Goal: Transaction & Acquisition: Book appointment/travel/reservation

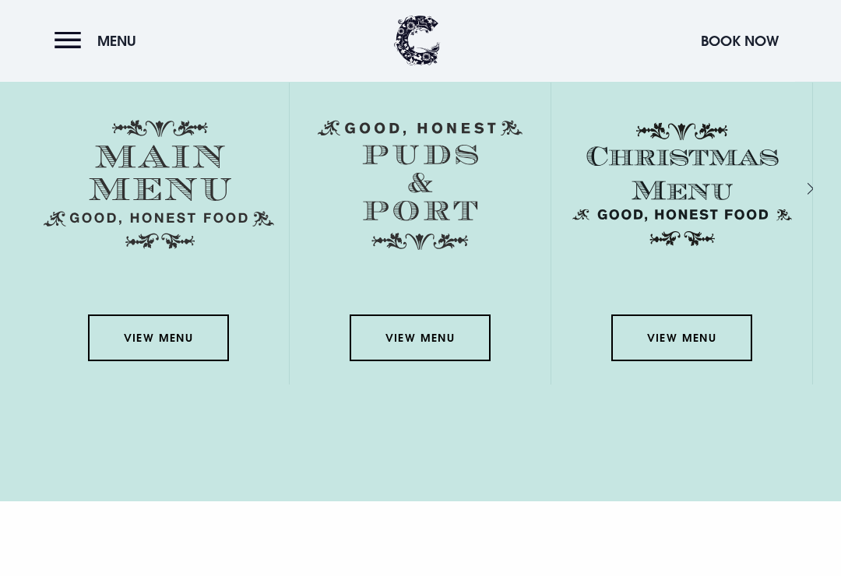
scroll to position [2230, 0]
click at [171, 359] on link "View Menu" at bounding box center [158, 338] width 140 height 47
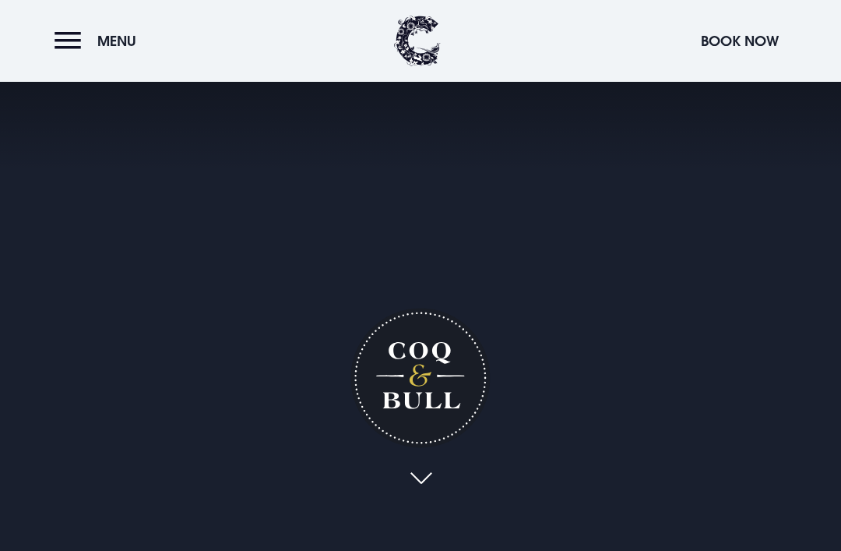
click at [741, 40] on button "Book Now" at bounding box center [739, 40] width 93 height 33
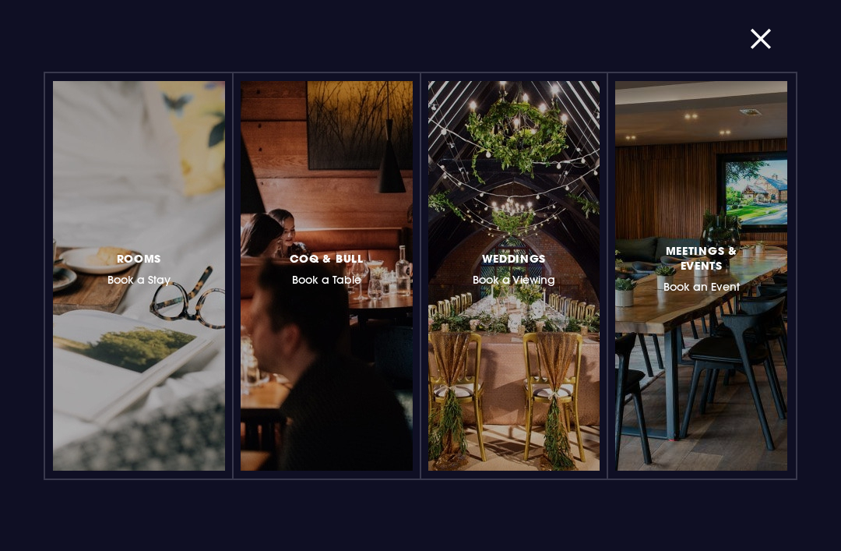
click at [394, 276] on div at bounding box center [394, 276] width 0 height 0
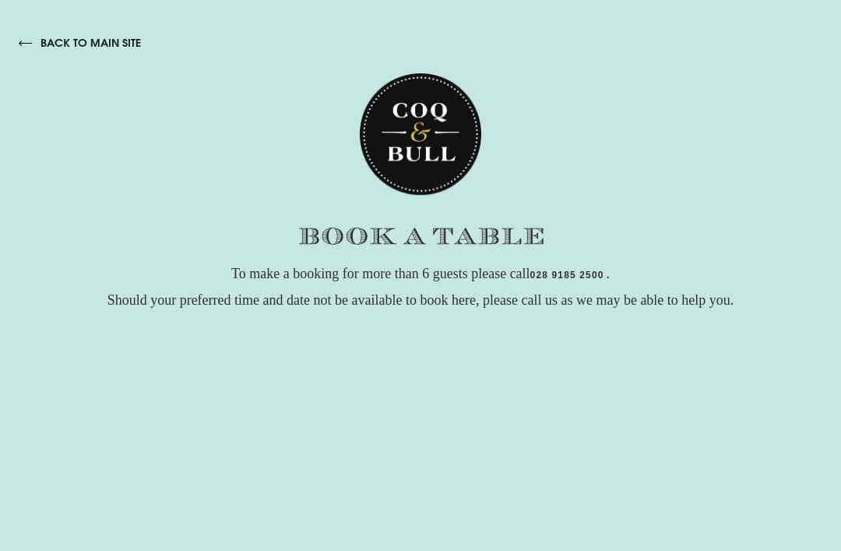
checkbox input "true"
